Goal: Task Accomplishment & Management: Manage account settings

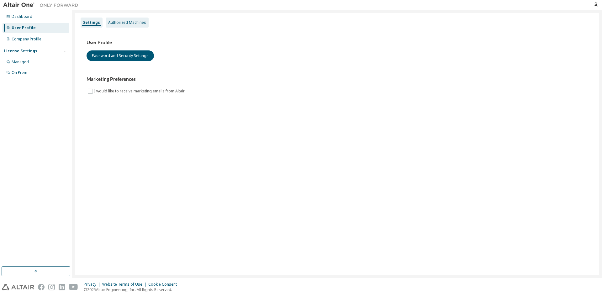
click at [137, 21] on div "Authorized Machines" at bounding box center [127, 22] width 38 height 5
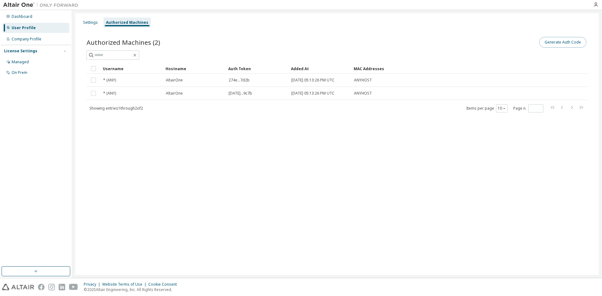
click at [560, 40] on button "Generate Auth Code" at bounding box center [562, 42] width 47 height 11
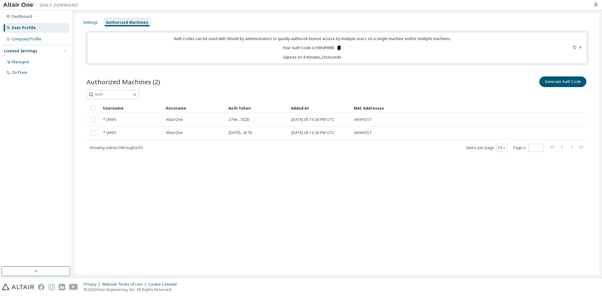
click at [338, 47] on icon at bounding box center [338, 48] width 3 height 4
click at [601, 206] on div "Settings Authorized Machines Auth Codes can be used with Almutil by administrat…" at bounding box center [336, 144] width 529 height 268
